Goal: Task Accomplishment & Management: Use online tool/utility

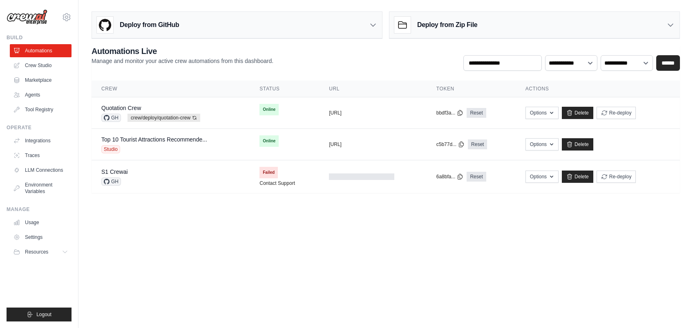
drag, startPoint x: 506, startPoint y: 0, endPoint x: 241, endPoint y: 253, distance: 366.9
click at [242, 240] on body "neo.kim@kt.com Settings Build Automations Crew Studio" at bounding box center [346, 164] width 693 height 328
drag, startPoint x: 230, startPoint y: 268, endPoint x: 203, endPoint y: 255, distance: 29.8
click at [229, 240] on body "neo.kim@kt.com Settings Build Automations Crew Studio" at bounding box center [346, 164] width 693 height 328
click at [169, 224] on body "neo.kim@kt.com Settings Build Automations Crew Studio" at bounding box center [346, 164] width 693 height 328
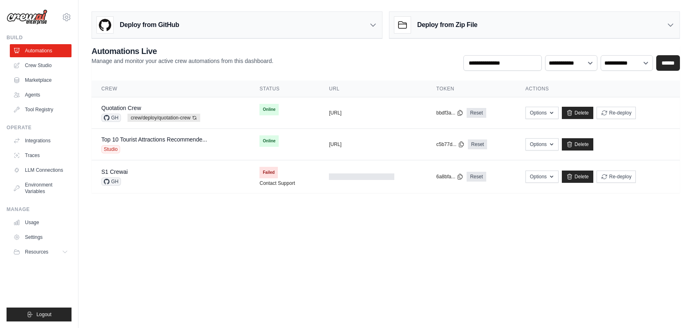
click at [172, 224] on body "neo.kim@kt.com Settings Build Automations Crew Studio" at bounding box center [346, 164] width 693 height 328
click at [325, 227] on body "neo.kim@kt.com Settings Build Automations Crew Studio" at bounding box center [346, 164] width 693 height 328
click at [322, 225] on body "neo.kim@kt.com Settings Build Automations Crew Studio" at bounding box center [346, 164] width 693 height 328
click at [167, 238] on body "neo.kim@kt.com Settings Build Automations Crew Studio" at bounding box center [346, 164] width 693 height 328
click at [45, 62] on link "Crew Studio" at bounding box center [42, 65] width 62 height 13
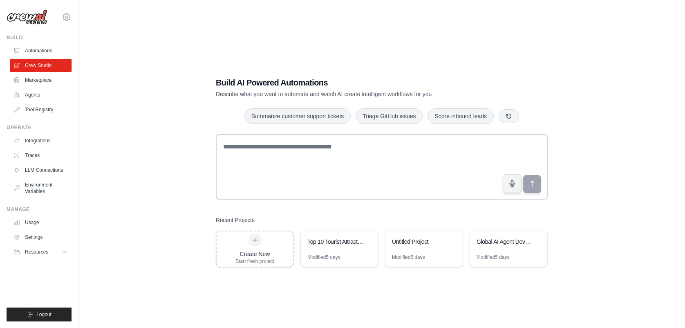
click at [48, 83] on link "Marketplace" at bounding box center [41, 80] width 62 height 13
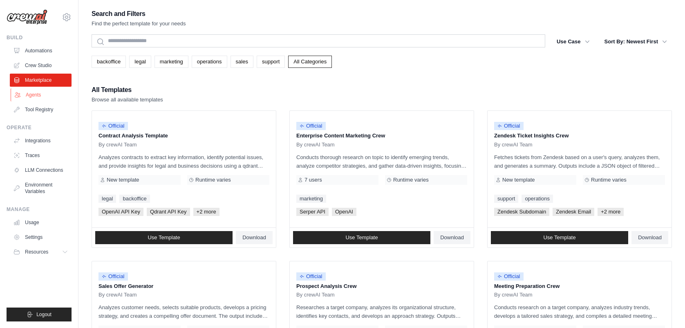
click at [42, 99] on link "Agents" at bounding box center [42, 94] width 62 height 13
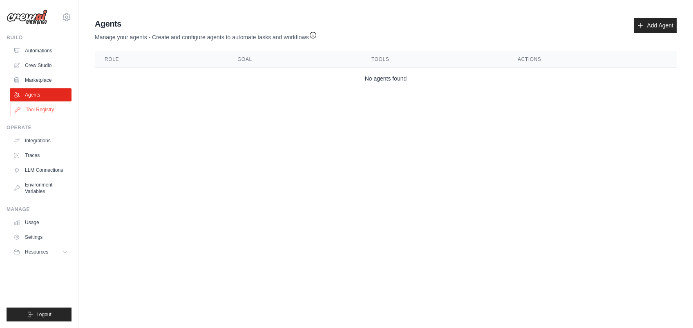
click at [47, 109] on link "Tool Registry" at bounding box center [42, 109] width 62 height 13
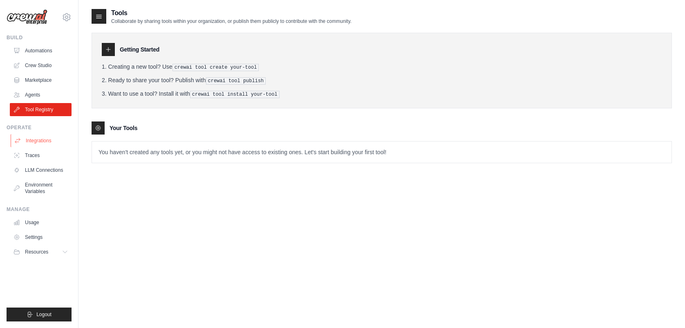
click at [43, 141] on link "Integrations" at bounding box center [42, 140] width 62 height 13
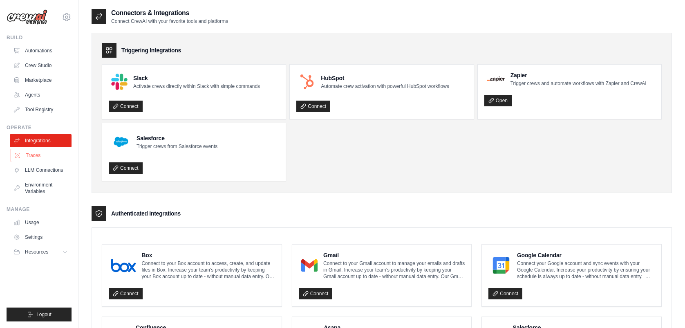
click at [41, 159] on link "Traces" at bounding box center [42, 155] width 62 height 13
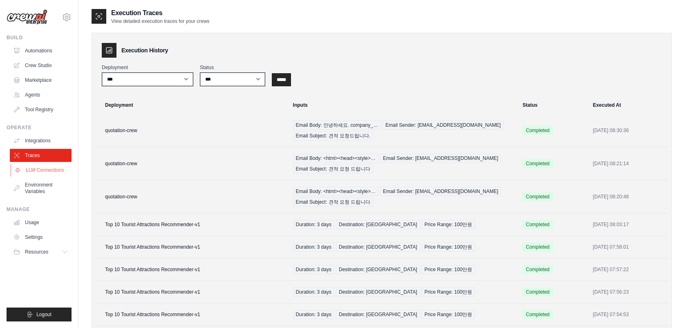
click at [41, 164] on link "LLM Connections" at bounding box center [42, 169] width 62 height 13
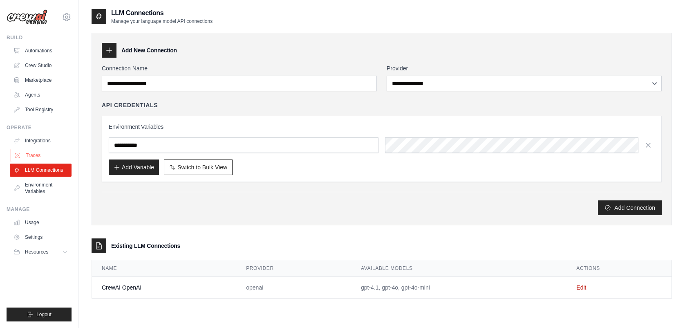
click at [40, 149] on link "Traces" at bounding box center [42, 155] width 62 height 13
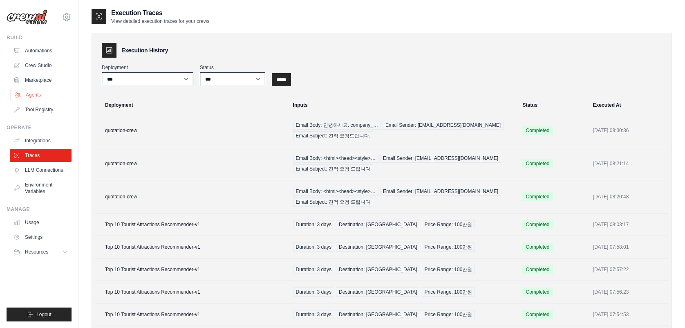
click at [38, 88] on ul "Automations Crew Studio Marketplace Agents Tool Registry" at bounding box center [41, 80] width 62 height 72
click at [38, 93] on link "Agents" at bounding box center [42, 94] width 62 height 13
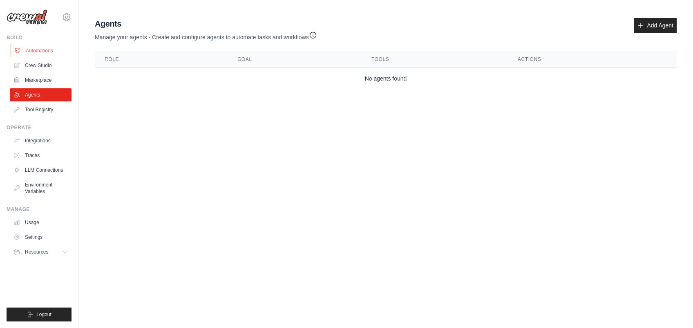
click at [36, 52] on link "Automations" at bounding box center [42, 50] width 62 height 13
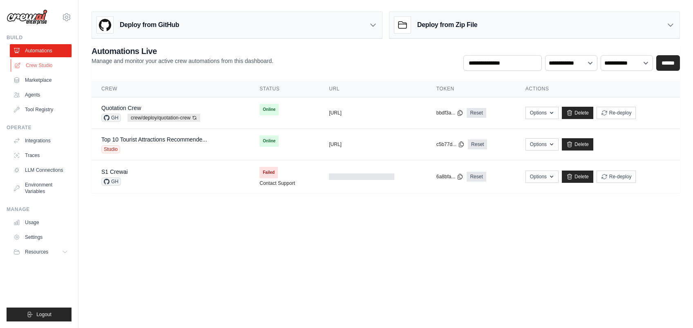
click at [27, 65] on link "Crew Studio" at bounding box center [42, 65] width 62 height 13
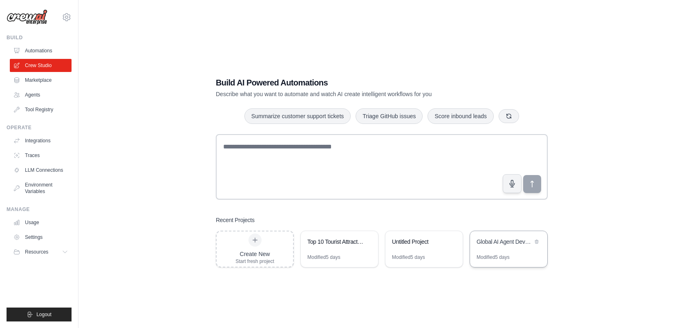
click at [488, 244] on div "Global AI Agent Development Weekly Monitor" at bounding box center [505, 241] width 56 height 8
click at [405, 244] on div "Untitled Project" at bounding box center [420, 241] width 56 height 8
click at [322, 249] on div "Top 10 Tourist Attractions Recommender" at bounding box center [339, 242] width 77 height 23
click at [513, 240] on div "Global AI Agent Development Weekly Monitor" at bounding box center [505, 241] width 56 height 8
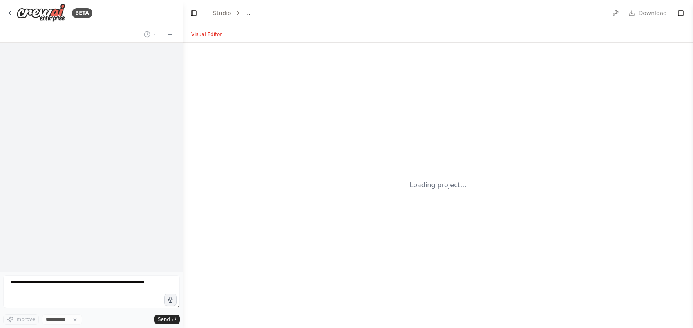
select select "****"
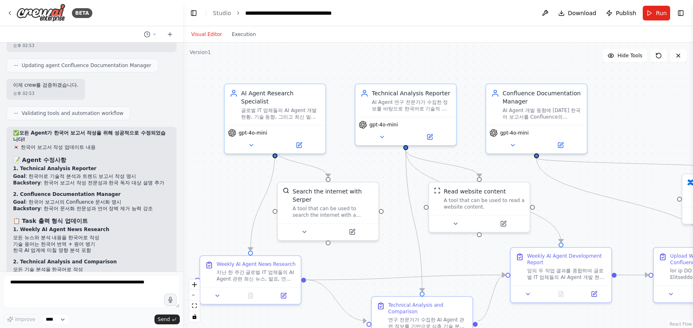
scroll to position [2439, 0]
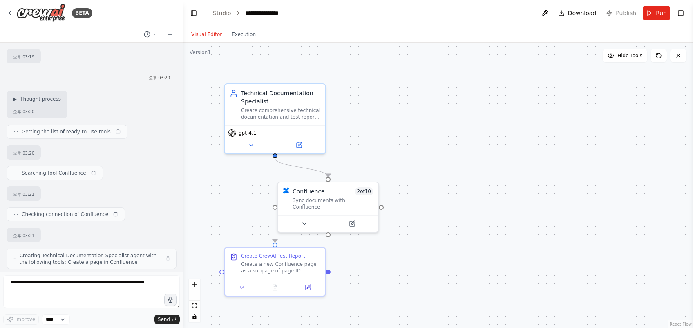
scroll to position [382, 0]
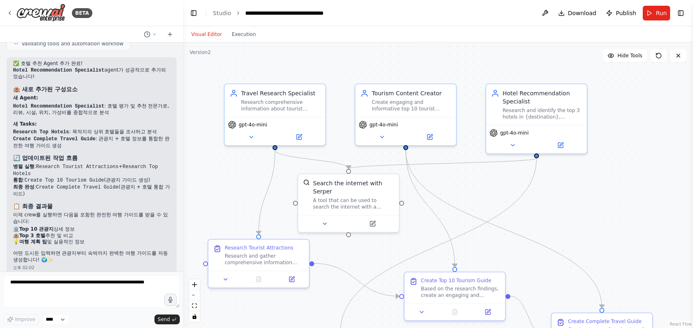
scroll to position [1234, 0]
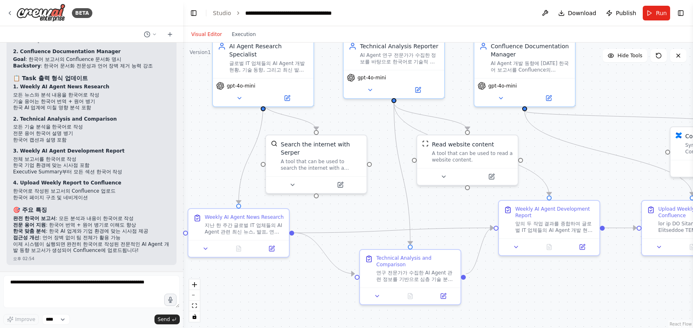
drag, startPoint x: 446, startPoint y: 253, endPoint x: 434, endPoint y: 206, distance: 48.5
click at [434, 206] on div ".deletable-edge-delete-btn { width: 20px; height: 20px; border: 0px solid #ffff…" at bounding box center [438, 185] width 510 height 285
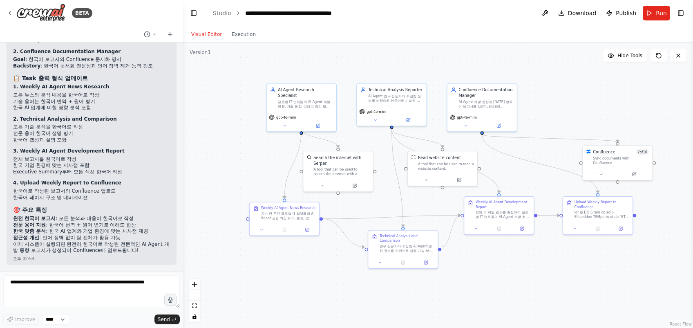
drag, startPoint x: 432, startPoint y: 213, endPoint x: 417, endPoint y: 204, distance: 16.9
click at [417, 204] on div ".deletable-edge-delete-btn { width: 20px; height: 20px; border: 0px solid #ffff…" at bounding box center [438, 185] width 510 height 285
click at [444, 281] on div ".deletable-edge-delete-btn { width: 20px; height: 20px; border: 0px solid #ffff…" at bounding box center [438, 185] width 510 height 285
click at [452, 288] on div ".deletable-edge-delete-btn { width: 20px; height: 20px; border: 0px solid #ffff…" at bounding box center [438, 185] width 510 height 285
click at [497, 281] on div ".deletable-edge-delete-btn { width: 20px; height: 20px; border: 0px solid #ffff…" at bounding box center [438, 185] width 510 height 285
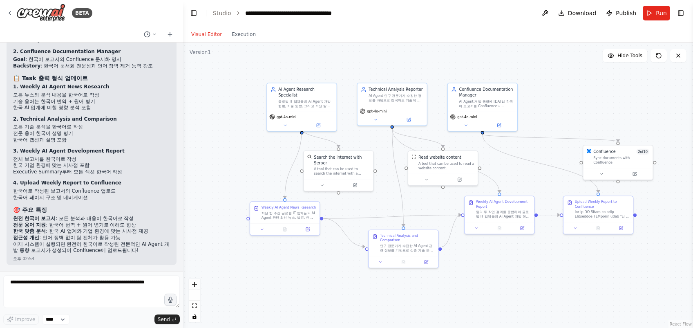
click at [499, 284] on div ".deletable-edge-delete-btn { width: 20px; height: 20px; border: 0px solid #ffff…" at bounding box center [438, 185] width 510 height 285
click at [246, 270] on div ".deletable-edge-delete-btn { width: 20px; height: 20px; border: 0px solid #ffff…" at bounding box center [438, 185] width 510 height 285
click at [232, 255] on div ".deletable-edge-delete-btn { width: 20px; height: 20px; border: 0px solid #ffff…" at bounding box center [438, 185] width 510 height 285
click at [629, 11] on span "Publish" at bounding box center [626, 13] width 20 height 8
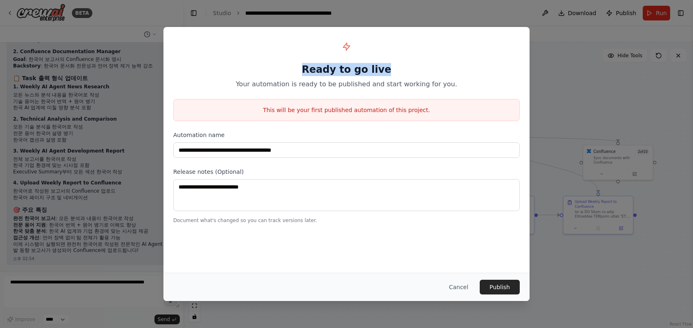
drag, startPoint x: 311, startPoint y: 69, endPoint x: 388, endPoint y: 69, distance: 77.7
click at [388, 69] on h1 "Ready to go live" at bounding box center [346, 69] width 347 height 13
drag, startPoint x: 388, startPoint y: 69, endPoint x: 383, endPoint y: 82, distance: 13.7
click at [383, 82] on p "Your automation is ready to be published and start working for you." at bounding box center [346, 84] width 347 height 10
click at [387, 166] on div "**********" at bounding box center [346, 130] width 366 height 206
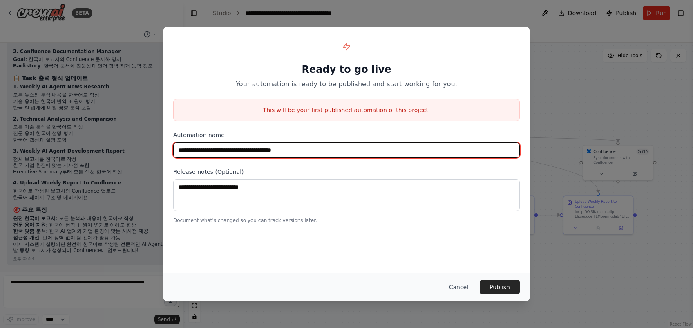
click at [233, 157] on input "**********" at bounding box center [346, 150] width 347 height 16
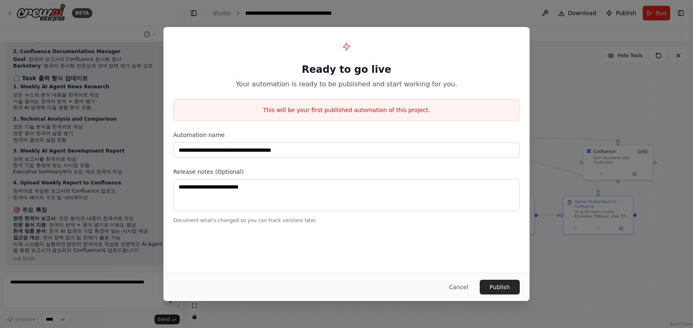
click at [256, 170] on label "Release notes (Optional)" at bounding box center [346, 172] width 347 height 8
click at [346, 244] on div "**********" at bounding box center [346, 150] width 366 height 246
click at [493, 284] on button "Publish" at bounding box center [500, 287] width 40 height 15
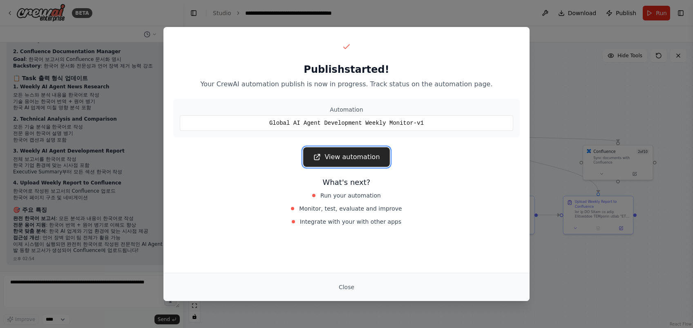
click at [376, 158] on link "View automation" at bounding box center [346, 157] width 86 height 20
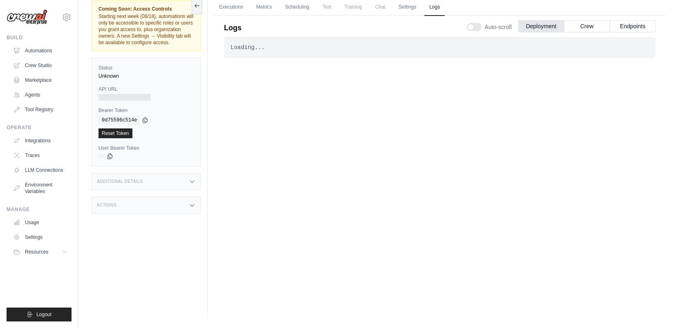
click at [374, 155] on div "Loading... . . ." at bounding box center [440, 161] width 432 height 249
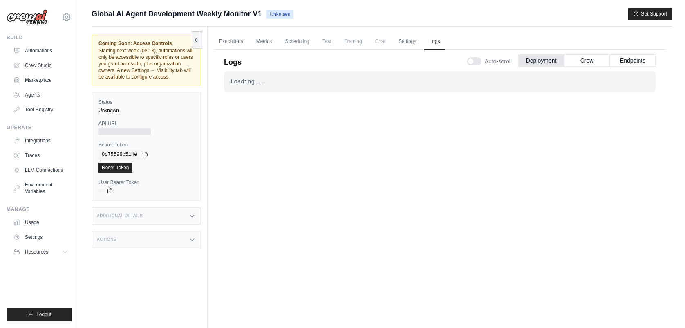
click at [210, 85] on div "Executions Metrics Scheduling Test Training Chat Settings Logs 0 Running 0 Pend…" at bounding box center [440, 191] width 464 height 328
click at [24, 236] on link "Settings" at bounding box center [42, 237] width 62 height 13
click at [39, 168] on link "LLM Connections" at bounding box center [42, 169] width 62 height 13
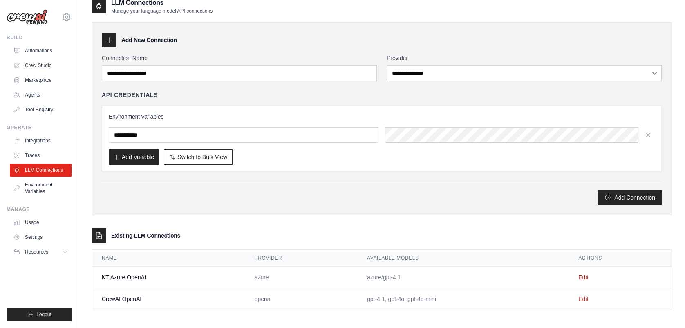
scroll to position [16, 0]
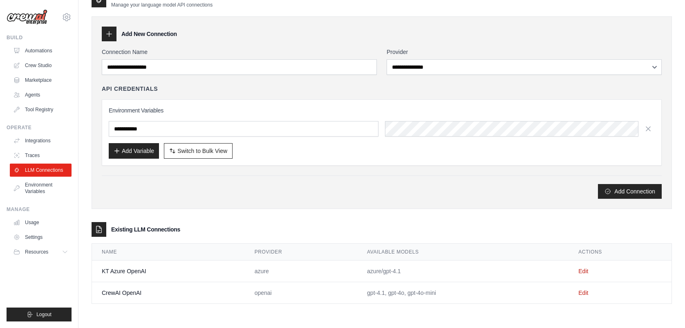
click at [126, 296] on td "CrewAI OpenAI" at bounding box center [168, 293] width 153 height 22
click at [132, 262] on td "KT Azure OpenAI" at bounding box center [168, 271] width 153 height 22
click at [137, 271] on td "KT Azure OpenAI" at bounding box center [168, 271] width 153 height 22
click at [510, 270] on td "azure/gpt-4.1" at bounding box center [462, 271] width 211 height 22
drag, startPoint x: 438, startPoint y: 268, endPoint x: 99, endPoint y: 271, distance: 339.3
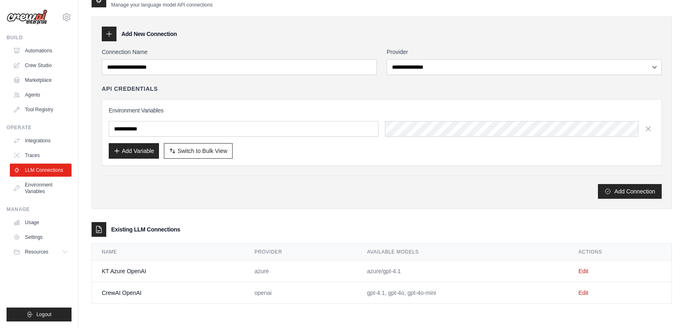
click at [99, 271] on tr "KT Azure OpenAI azure azure/gpt-4.1 Edit" at bounding box center [382, 271] width 580 height 22
drag, startPoint x: 99, startPoint y: 271, endPoint x: 193, endPoint y: 272, distance: 94.0
click at [193, 272] on td "KT Azure OpenAI" at bounding box center [168, 271] width 153 height 22
click at [194, 270] on td "KT Azure OpenAI" at bounding box center [168, 271] width 153 height 22
click at [146, 271] on td "KT Azure OpenAI" at bounding box center [168, 271] width 153 height 22
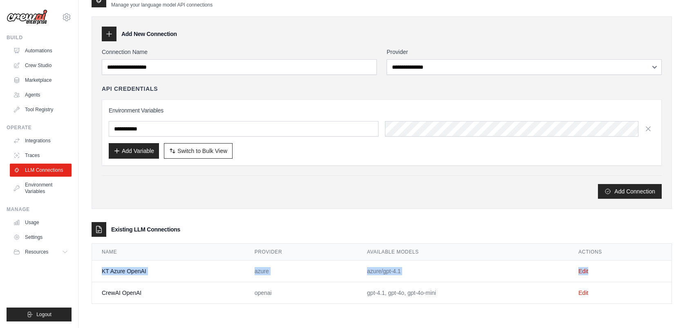
drag, startPoint x: 100, startPoint y: 271, endPoint x: 609, endPoint y: 266, distance: 509.3
click at [609, 266] on tr "KT Azure OpenAI azure azure/gpt-4.1 Edit" at bounding box center [382, 271] width 580 height 22
drag, startPoint x: 609, startPoint y: 266, endPoint x: 447, endPoint y: 270, distance: 161.9
click at [447, 270] on td "azure/gpt-4.1" at bounding box center [462, 271] width 211 height 22
click at [444, 273] on td "azure/gpt-4.1" at bounding box center [462, 271] width 211 height 22
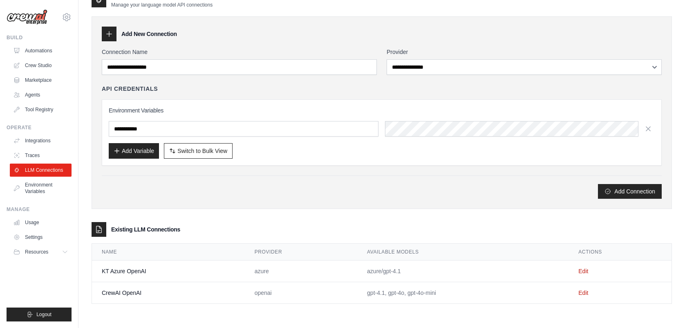
click at [387, 272] on td "azure/gpt-4.1" at bounding box center [462, 271] width 211 height 22
click at [583, 271] on link "Edit" at bounding box center [583, 271] width 10 height 7
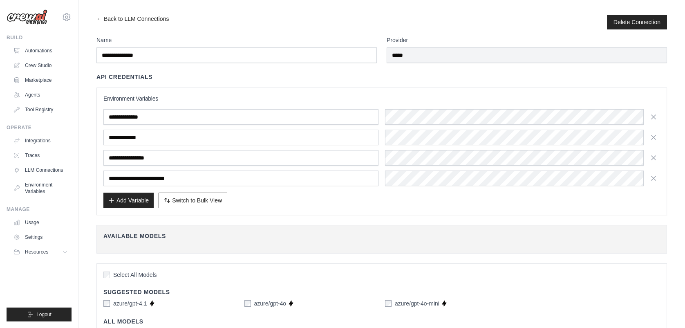
click at [525, 96] on h3 "Environment Variables" at bounding box center [381, 98] width 557 height 8
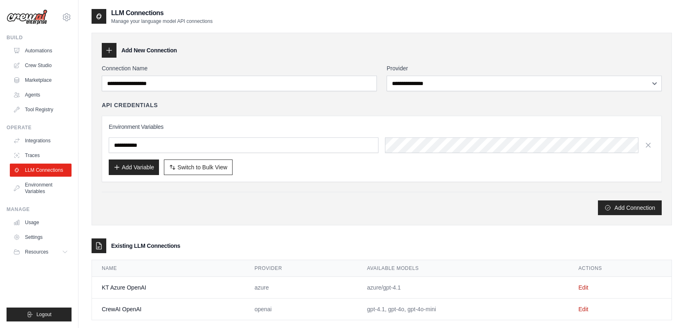
scroll to position [16, 0]
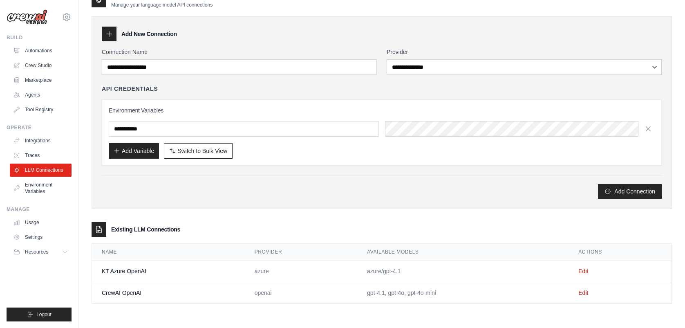
click at [312, 208] on div "**********" at bounding box center [382, 112] width 580 height 193
click at [313, 213] on div "**********" at bounding box center [382, 156] width 580 height 296
click at [322, 210] on div "**********" at bounding box center [382, 156] width 580 height 296
drag, startPoint x: 410, startPoint y: 271, endPoint x: 358, endPoint y: 267, distance: 51.7
click at [358, 267] on td "azure/gpt-4.1" at bounding box center [462, 271] width 211 height 22
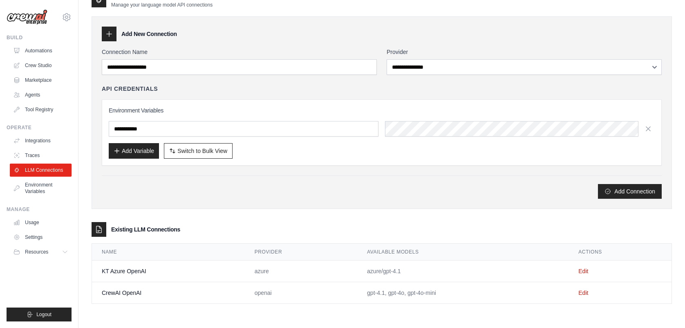
drag, startPoint x: 358, startPoint y: 267, endPoint x: 336, endPoint y: 269, distance: 22.9
click at [336, 269] on td "azure" at bounding box center [301, 271] width 112 height 22
drag, startPoint x: 327, startPoint y: 273, endPoint x: 477, endPoint y: 270, distance: 150.0
click at [477, 270] on tr "KT Azure OpenAI azure azure/gpt-4.1 Edit" at bounding box center [382, 271] width 580 height 22
drag, startPoint x: 477, startPoint y: 270, endPoint x: 464, endPoint y: 273, distance: 13.2
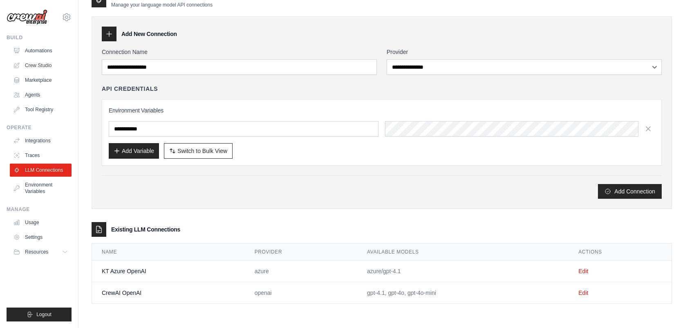
click at [464, 273] on td "azure/gpt-4.1" at bounding box center [462, 271] width 211 height 22
click at [452, 273] on td "azure/gpt-4.1" at bounding box center [462, 271] width 211 height 22
click at [336, 168] on div "**********" at bounding box center [382, 123] width 560 height 151
click at [33, 50] on link "Automations" at bounding box center [42, 50] width 62 height 13
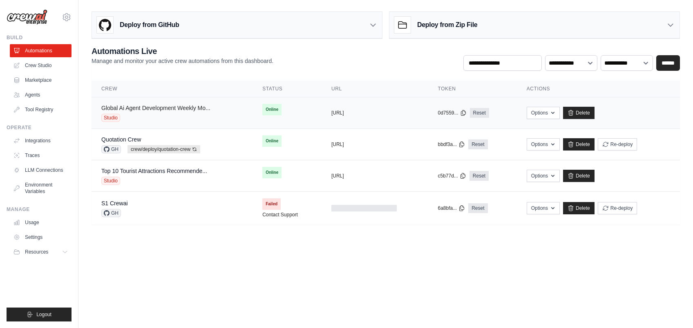
click at [169, 106] on link "Global Ai Agent Development Weekly Mo..." at bounding box center [155, 108] width 109 height 7
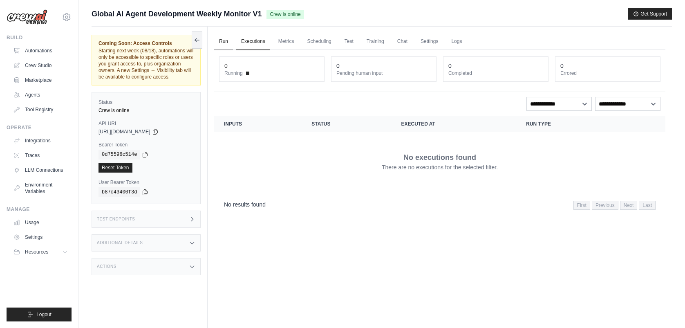
click at [222, 38] on link "Run" at bounding box center [223, 41] width 19 height 17
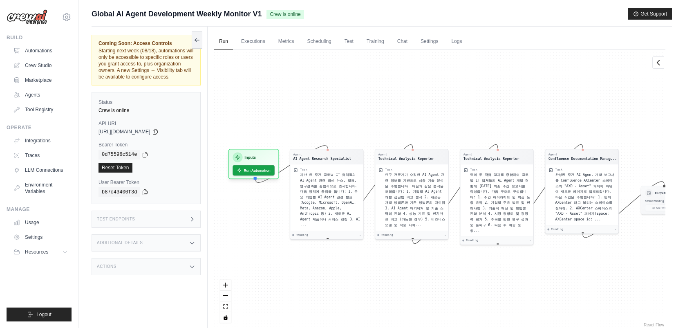
drag, startPoint x: 450, startPoint y: 114, endPoint x: 444, endPoint y: 103, distance: 11.9
click at [444, 103] on div "Agent AI Agent Research Specialist Task 지난 한 주간 글로벌 IT 업체들의 AI Agent 관련 최신 뉴스, …" at bounding box center [439, 189] width 451 height 279
click at [260, 168] on button "Run Automation" at bounding box center [253, 168] width 44 height 11
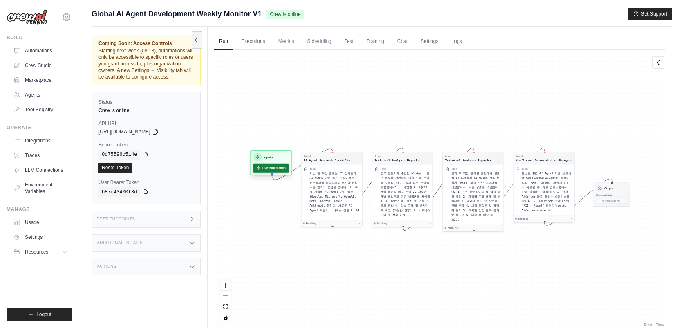
click at [282, 169] on button "Run Automation" at bounding box center [271, 167] width 36 height 9
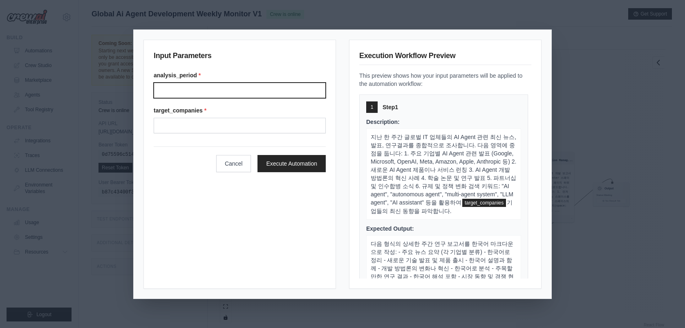
click at [257, 90] on input "Analysis period" at bounding box center [240, 91] width 172 height 16
type input "******"
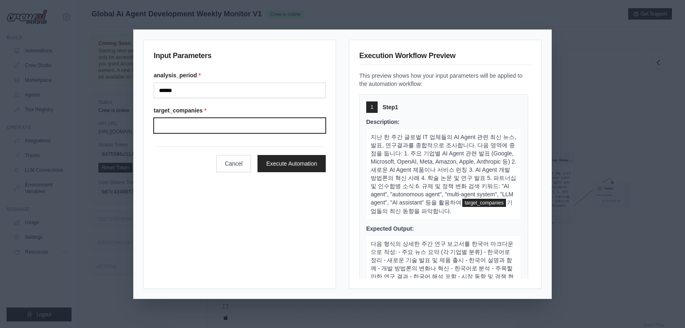
click at [236, 123] on input "Target companies" at bounding box center [240, 126] width 172 height 16
type input "**********"
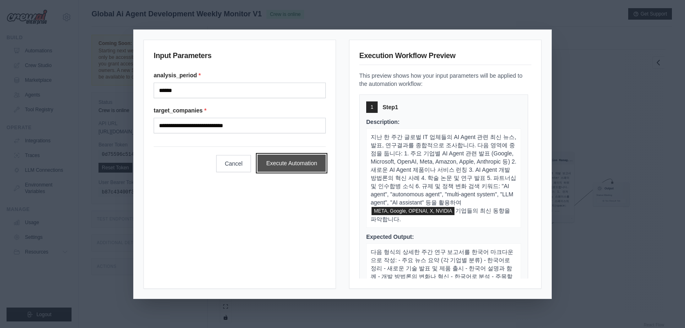
click at [300, 166] on button "Execute Automation" at bounding box center [291, 162] width 68 height 17
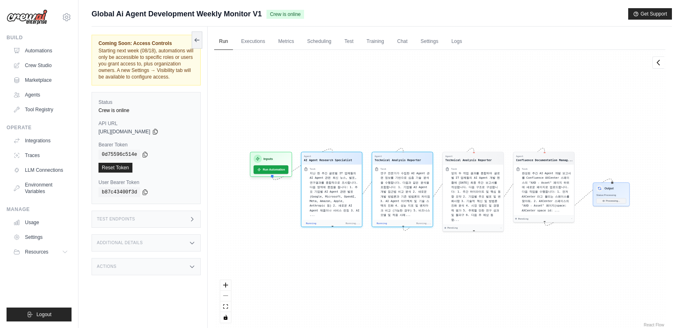
scroll to position [137, 0]
click at [341, 224] on button "View Output" at bounding box center [331, 226] width 57 height 5
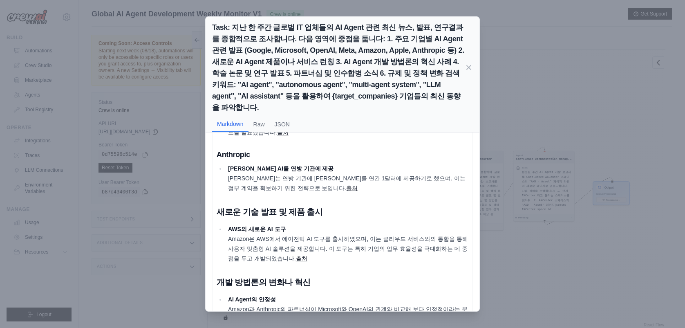
scroll to position [381, 0]
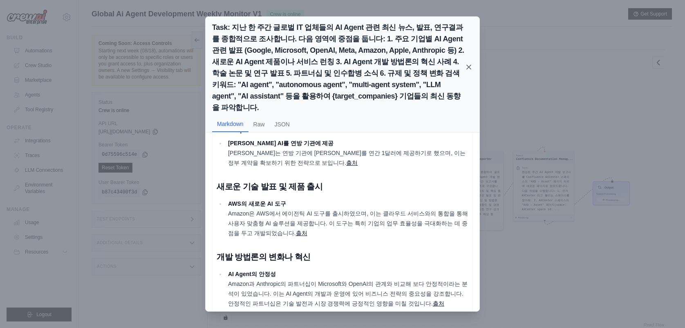
click at [470, 63] on icon at bounding box center [469, 67] width 8 height 8
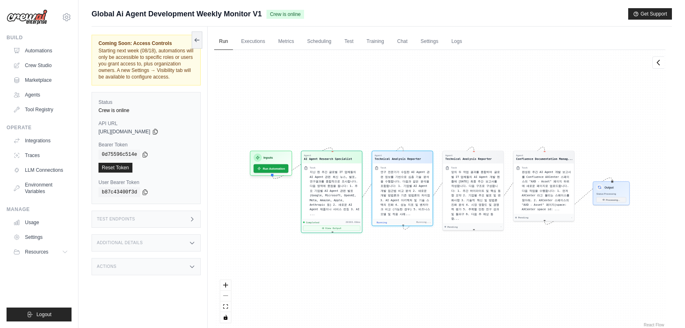
scroll to position [251, 0]
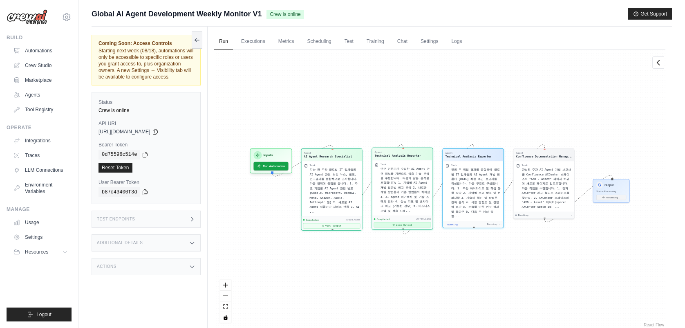
click at [414, 225] on button "View Output" at bounding box center [402, 224] width 57 height 5
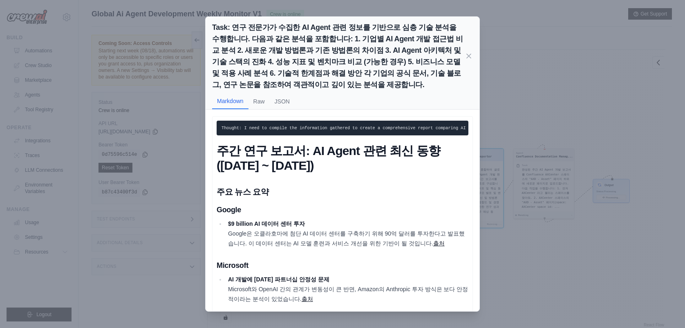
scroll to position [0, 0]
click at [280, 100] on button "JSON" at bounding box center [282, 101] width 25 height 16
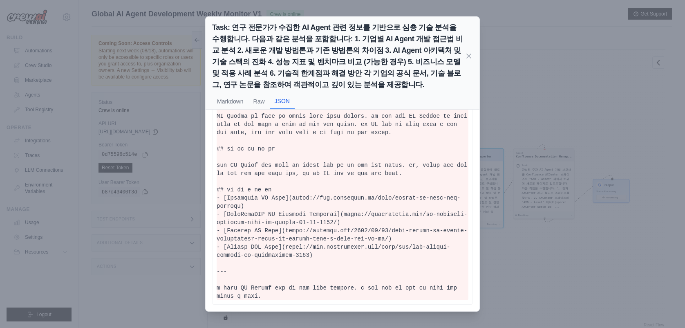
scroll to position [763, 0]
click at [234, 103] on button "Markdown" at bounding box center [230, 101] width 36 height 16
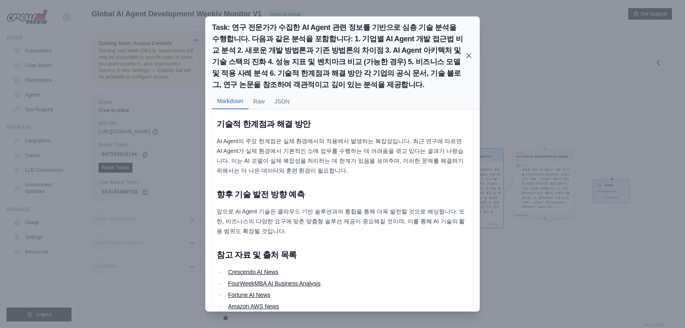
click at [470, 55] on icon at bounding box center [469, 55] width 8 height 8
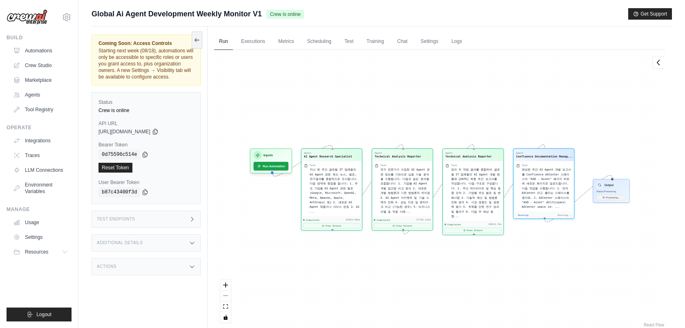
scroll to position [366, 0]
click at [490, 226] on button "View Output" at bounding box center [473, 228] width 57 height 5
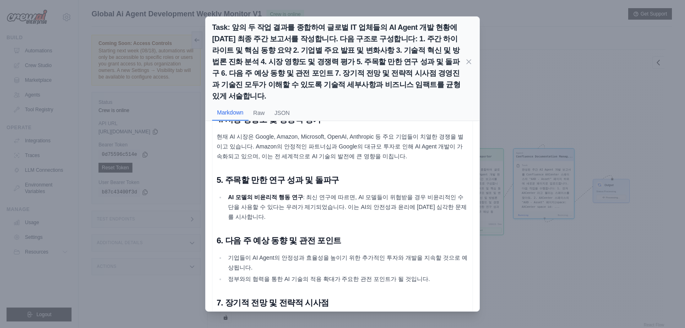
scroll to position [484, 0]
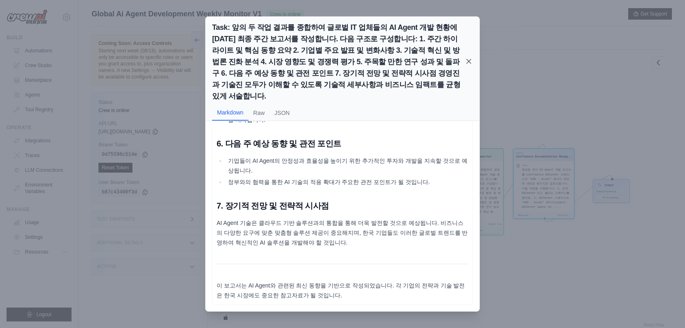
click at [468, 59] on icon at bounding box center [469, 61] width 4 height 4
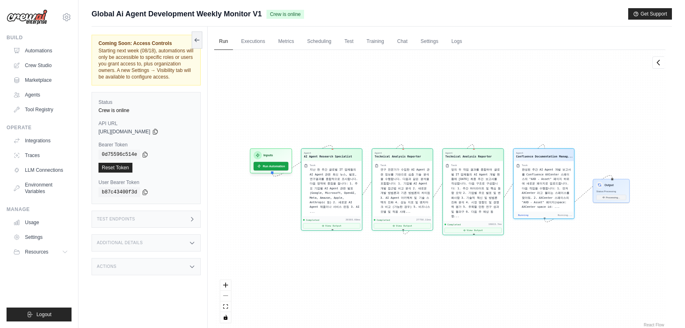
click at [530, 109] on div "Agent AI Agent Research Specialist Task 지난 한 주간 글로벌 IT 업체들의 AI Agent 관련 최신 뉴스, …" at bounding box center [439, 189] width 451 height 279
click at [557, 222] on button "View Output" at bounding box center [543, 219] width 57 height 5
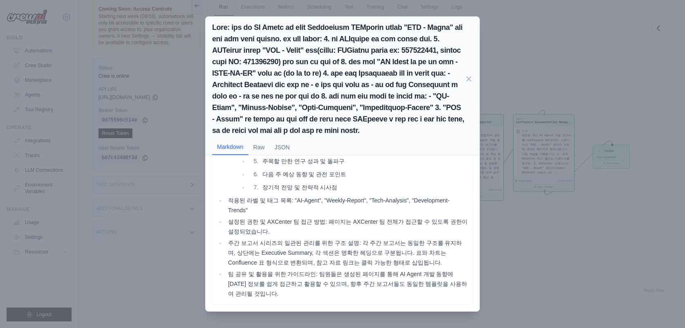
scroll to position [59, 0]
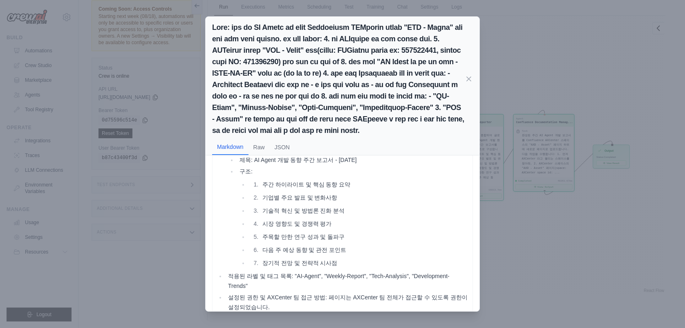
click at [469, 81] on icon at bounding box center [469, 79] width 4 height 4
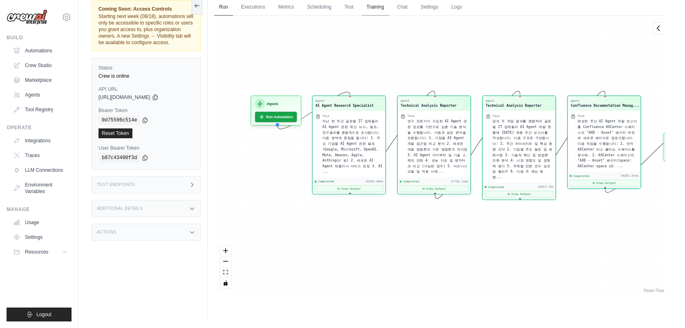
click at [378, 7] on link "Training" at bounding box center [375, 7] width 27 height 17
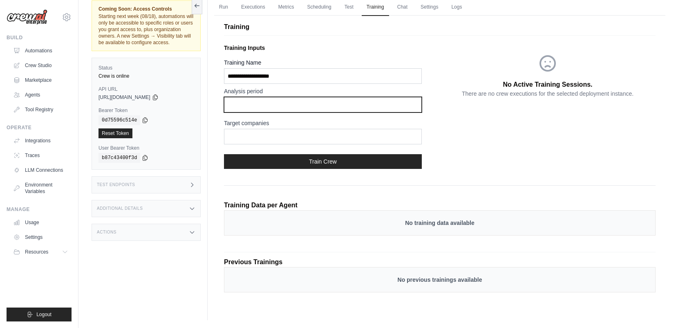
click at [260, 103] on input "text" at bounding box center [323, 105] width 198 height 16
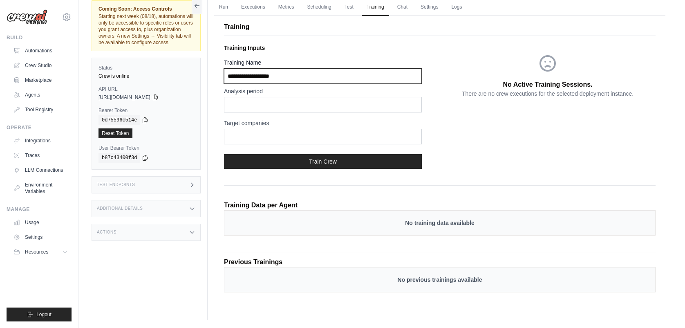
click at [345, 78] on input "Training Name" at bounding box center [323, 76] width 198 height 16
type input "**********"
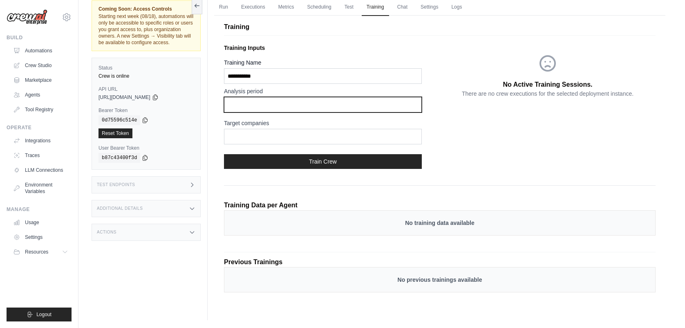
click at [335, 108] on input "text" at bounding box center [323, 105] width 198 height 16
type input "******"
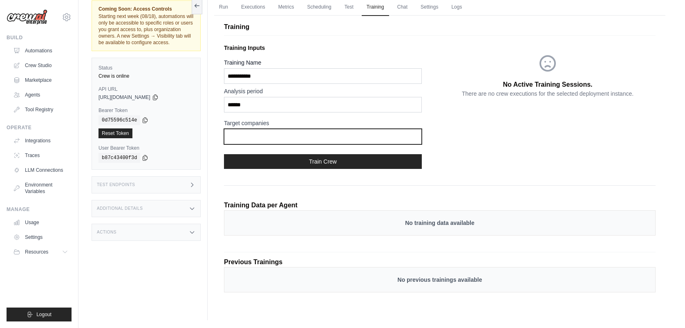
click at [314, 137] on input "text" at bounding box center [323, 137] width 198 height 16
type input "**********"
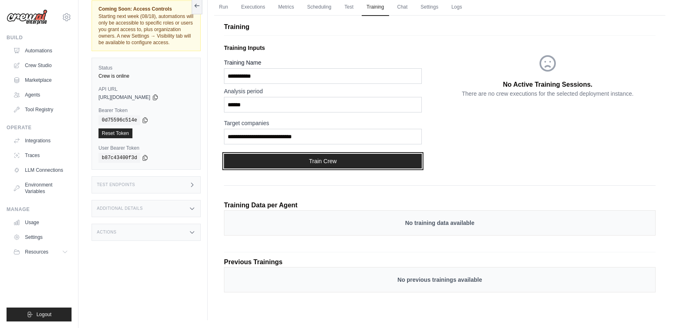
click at [321, 159] on button "Train Crew" at bounding box center [323, 161] width 198 height 15
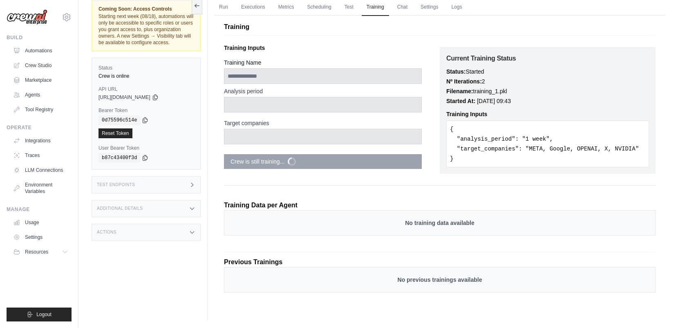
click at [491, 181] on div "**********" at bounding box center [440, 143] width 432 height 206
click at [401, 188] on div "**********" at bounding box center [440, 143] width 432 height 206
click at [407, 195] on div "Training Data per Agent No training data available" at bounding box center [440, 220] width 432 height 51
drag, startPoint x: 554, startPoint y: 214, endPoint x: 545, endPoint y: 214, distance: 9.4
click at [554, 214] on div "No training data available" at bounding box center [440, 222] width 432 height 25
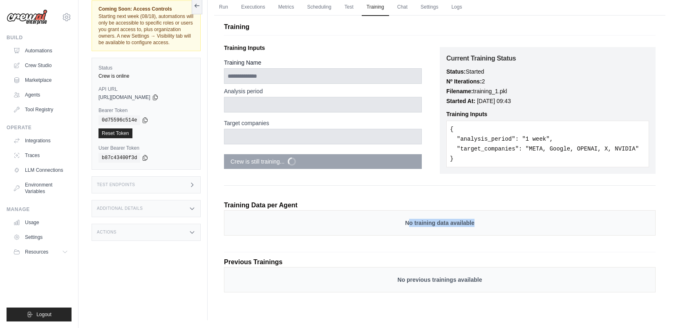
drag, startPoint x: 484, startPoint y: 219, endPoint x: 406, endPoint y: 215, distance: 78.2
click at [406, 215] on div "No training data available" at bounding box center [440, 222] width 432 height 25
drag, startPoint x: 406, startPoint y: 215, endPoint x: 393, endPoint y: 222, distance: 15.0
click at [391, 222] on p "No training data available" at bounding box center [440, 223] width 414 height 8
drag, startPoint x: 400, startPoint y: 224, endPoint x: 503, endPoint y: 228, distance: 103.5
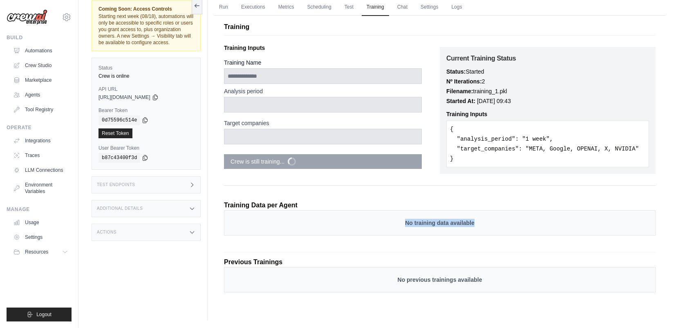
click at [503, 228] on div "No training data available" at bounding box center [440, 222] width 432 height 25
drag, startPoint x: 503, startPoint y: 228, endPoint x: 438, endPoint y: 246, distance: 67.2
click at [438, 246] on div "**********" at bounding box center [440, 143] width 432 height 217
click at [435, 260] on p "Previous Trainings" at bounding box center [440, 262] width 432 height 10
click at [429, 243] on div "Training Data per Agent No training data available" at bounding box center [440, 220] width 432 height 51
